Goal: Contribute content: Add original content to the website for others to see

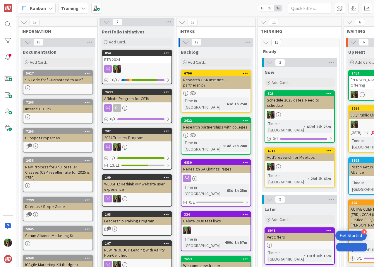
drag, startPoint x: 0, startPoint y: 0, endPoint x: 64, endPoint y: 80, distance: 102.4
click at [64, 80] on div "SA Code for "Guaranteed to Run"" at bounding box center [57, 80] width 69 height 8
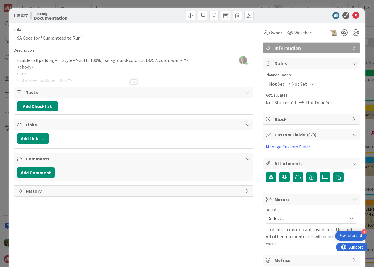
click at [68, 70] on div at bounding box center [133, 74] width 239 height 15
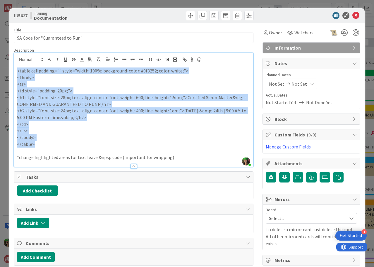
drag, startPoint x: 17, startPoint y: 70, endPoint x: 63, endPoint y: 142, distance: 85.3
click at [63, 142] on div "<table cellpadding="" style="width: 100%; background-color: #0f3252; color: whi…" at bounding box center [133, 116] width 239 height 100
copy div "<table cellpadding="" style="width: 100%; background-color: #0f3252; color: whi…"
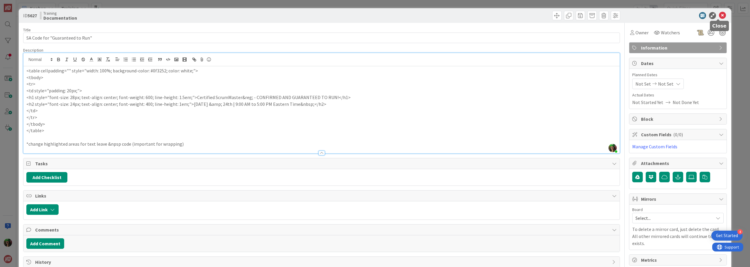
click at [374, 15] on icon at bounding box center [722, 15] width 7 height 7
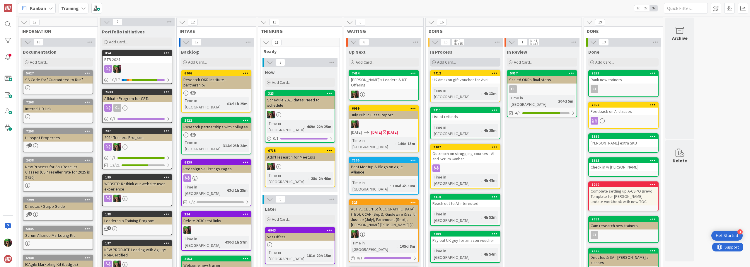
click at [374, 59] on div "Add Card..." at bounding box center [465, 62] width 70 height 9
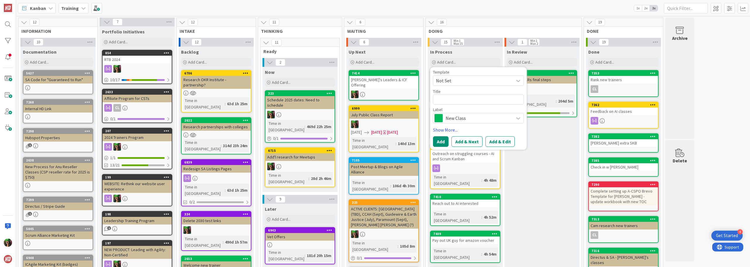
click at [374, 114] on span "New Class" at bounding box center [478, 118] width 65 height 8
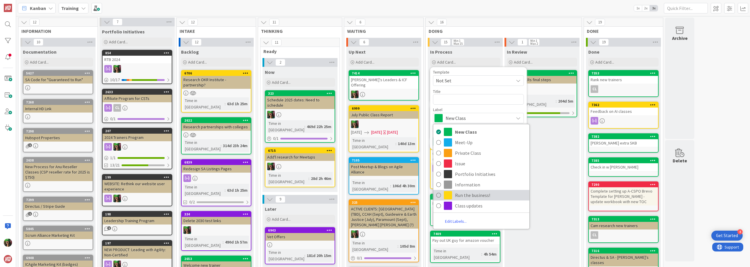
click at [374, 198] on span "Run the business!" at bounding box center [490, 195] width 71 height 9
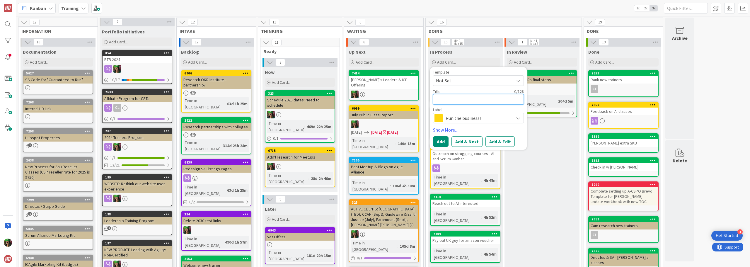
click at [374, 98] on textarea at bounding box center [478, 99] width 91 height 11
type textarea "x"
type textarea "S"
type textarea "x"
type textarea "Su"
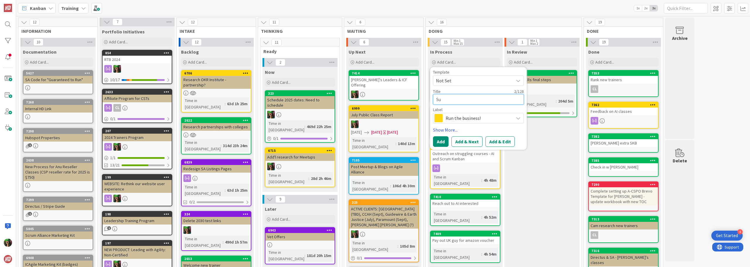
type textarea "x"
type textarea "Sub"
type textarea "x"
type textarea "Subm"
type textarea "x"
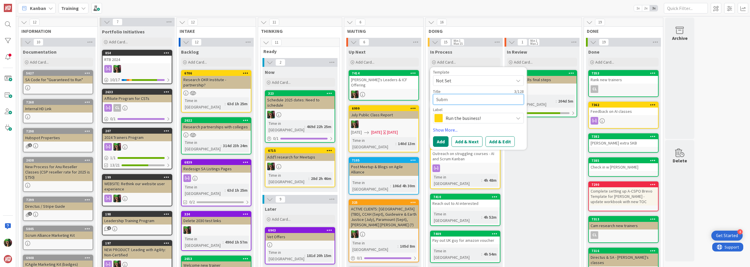
type textarea "Submi"
type textarea "x"
type textarea "Submit"
type textarea "x"
type textarea "Submit"
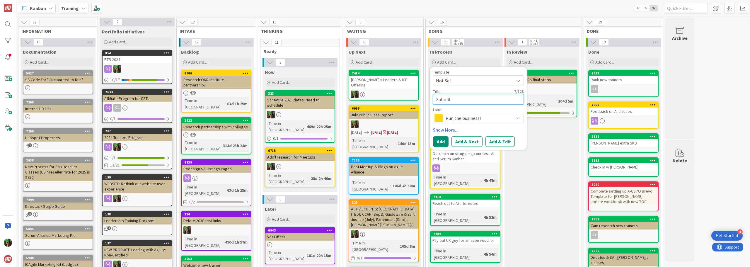
type textarea "x"
type textarea "Submit F"
type textarea "x"
type textarea "Submit"
type textarea "x"
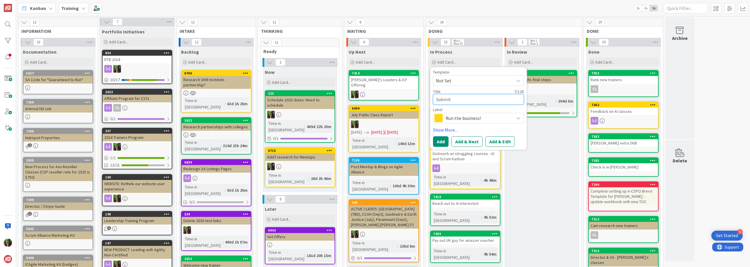
type textarea "Submit O"
type textarea "x"
type textarea "Submit Oc"
type textarea "x"
type textarea "Submit Oct"
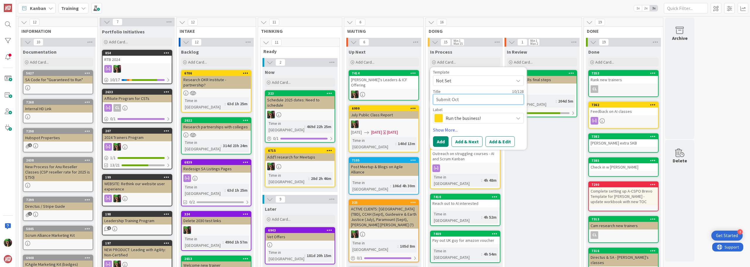
type textarea "x"
type textarea "Submit Oct"
type textarea "x"
type textarea "Submit Oct F"
type textarea "x"
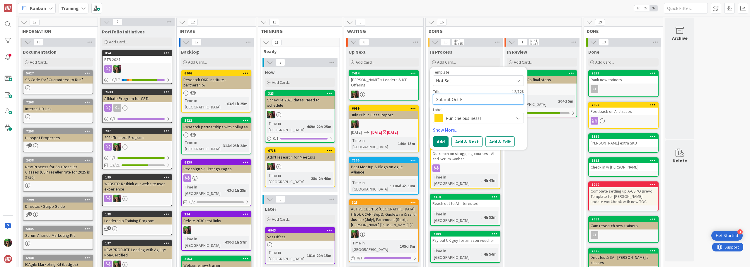
type textarea "Submit Oct Fe"
type textarea "x"
type textarea "Submit Oct Fea"
type textarea "x"
type textarea "Submit Oct Feat"
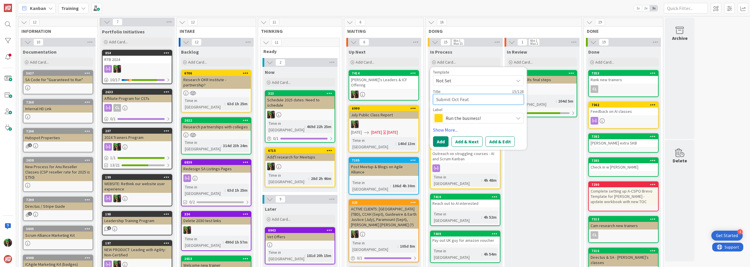
type textarea "x"
type textarea "Submit Oct Featu"
type textarea "x"
type textarea "Submit Oct Featur"
type textarea "x"
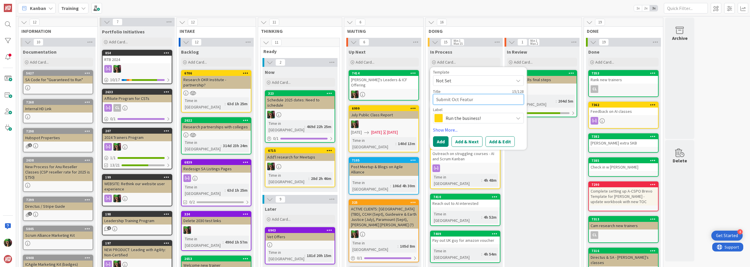
type textarea "Submit Oct Feature"
type textarea "x"
type textarea "Submit Oct Featured"
type textarea "x"
type textarea "Submit Oct Featured C"
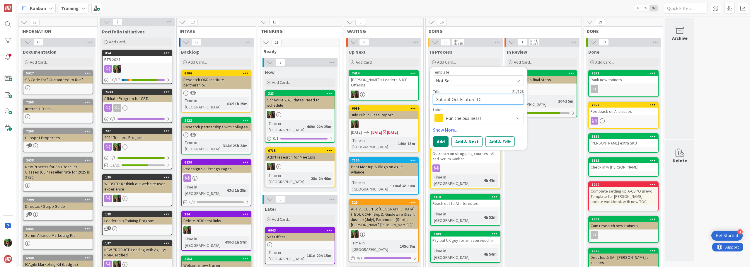
type textarea "x"
type textarea "Submit Oct Featured Cl"
type textarea "x"
type textarea "Submit Oct Featured Cla"
type textarea "x"
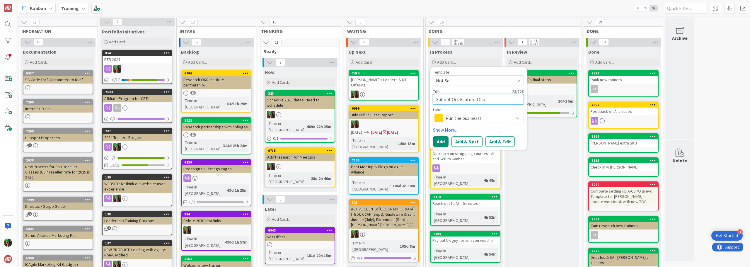
type textarea "Submit Oct Featured Clas"
type textarea "x"
type textarea "Submit Oct Featured Class"
type textarea "x"
type textarea "Submit Oct Featured Class"
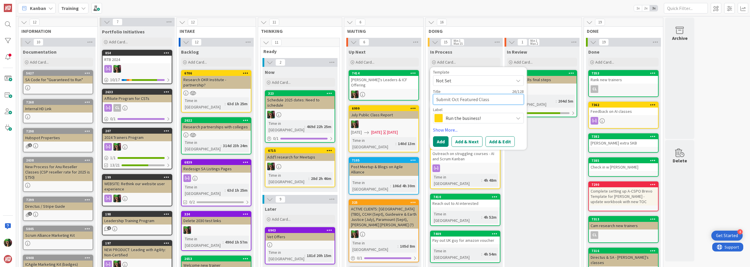
type textarea "x"
type textarea "Submit Oct Featured Class to"
type textarea "x"
type textarea "Submit Oct Featured Class to"
type textarea "x"
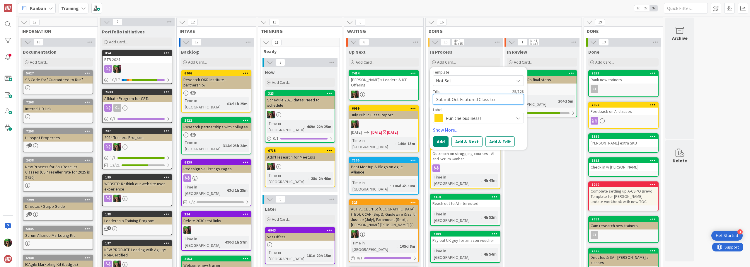
type textarea "Submit Oct Featured Class to P"
type textarea "x"
type textarea "Submit Oct Featured Class to PM"
type textarea "x"
type textarea "Submit Oct Featured Class to PMI"
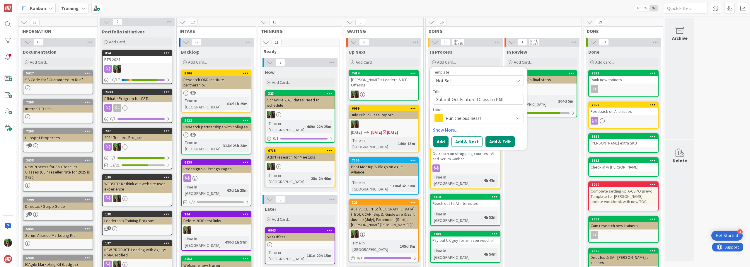
click at [374, 139] on button "Add & Edit" at bounding box center [499, 141] width 29 height 11
type textarea "x"
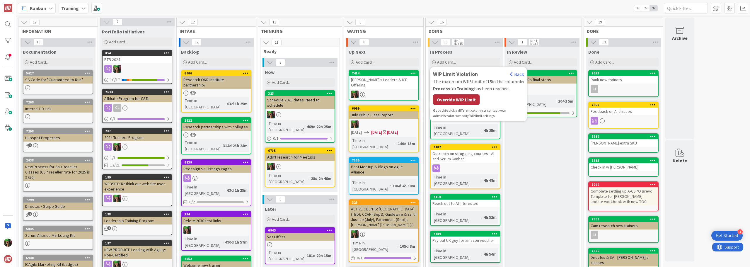
click at [374, 99] on div "Override WIP Limit" at bounding box center [456, 99] width 47 height 11
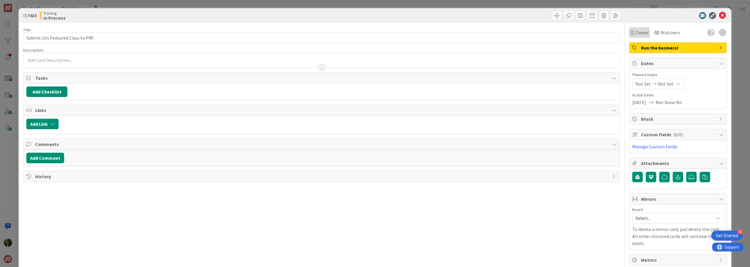
click at [374, 28] on div "Owner" at bounding box center [639, 32] width 21 height 11
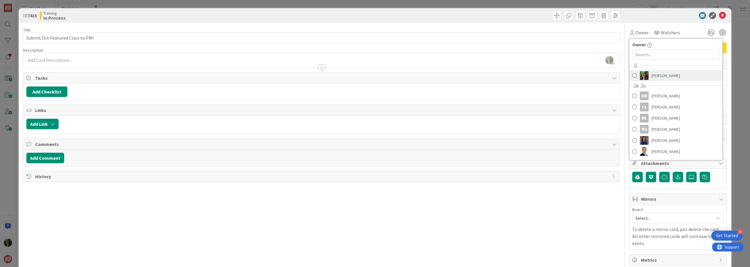
click at [374, 77] on span "[PERSON_NAME]" at bounding box center [666, 75] width 28 height 9
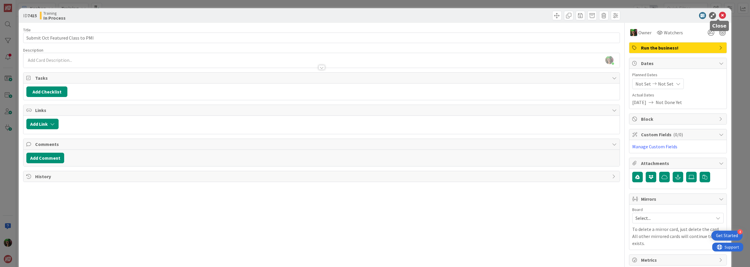
click at [374, 16] on icon at bounding box center [722, 15] width 7 height 7
